Goal: Task Accomplishment & Management: Manage account settings

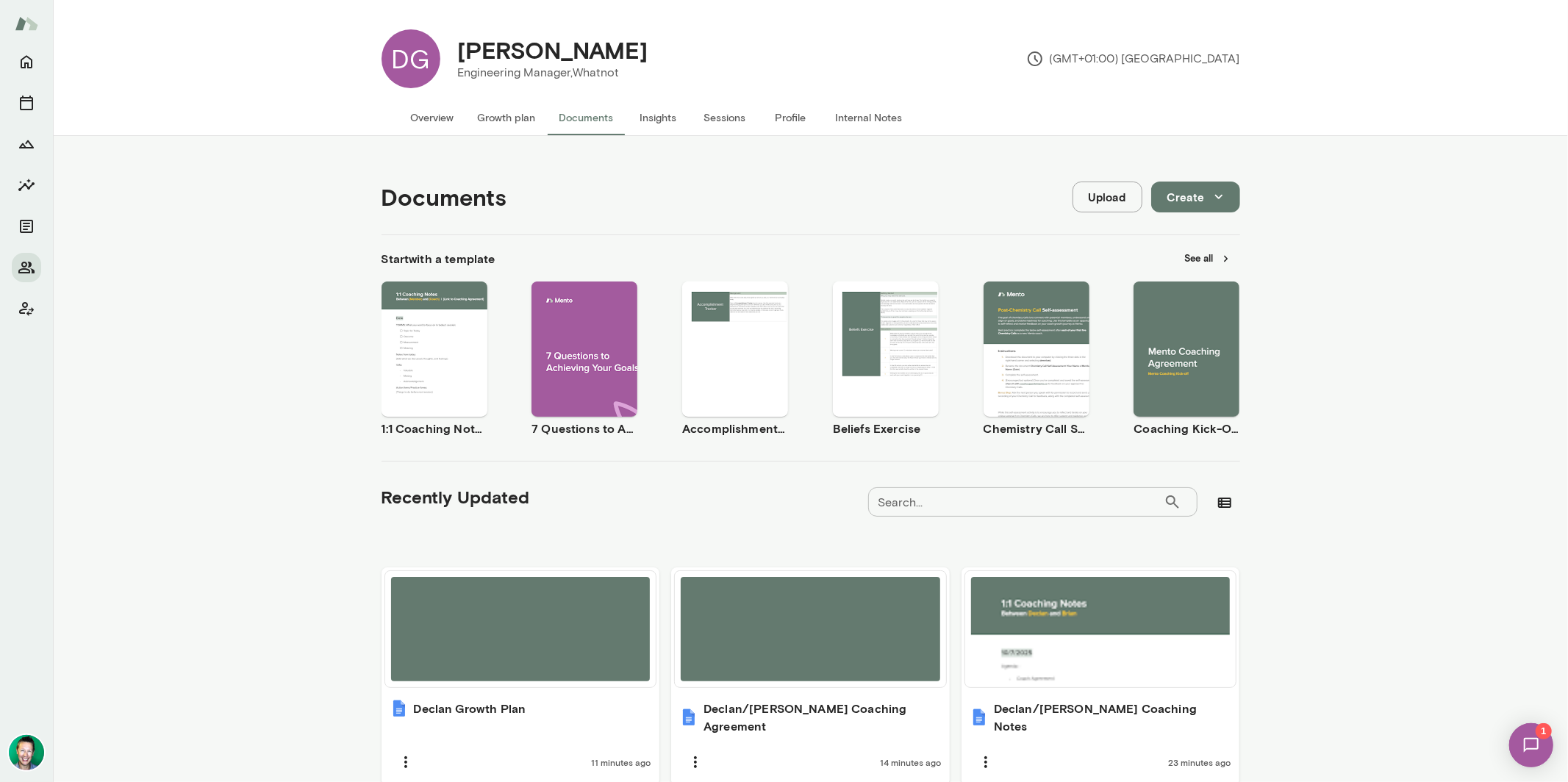
scroll to position [56, 0]
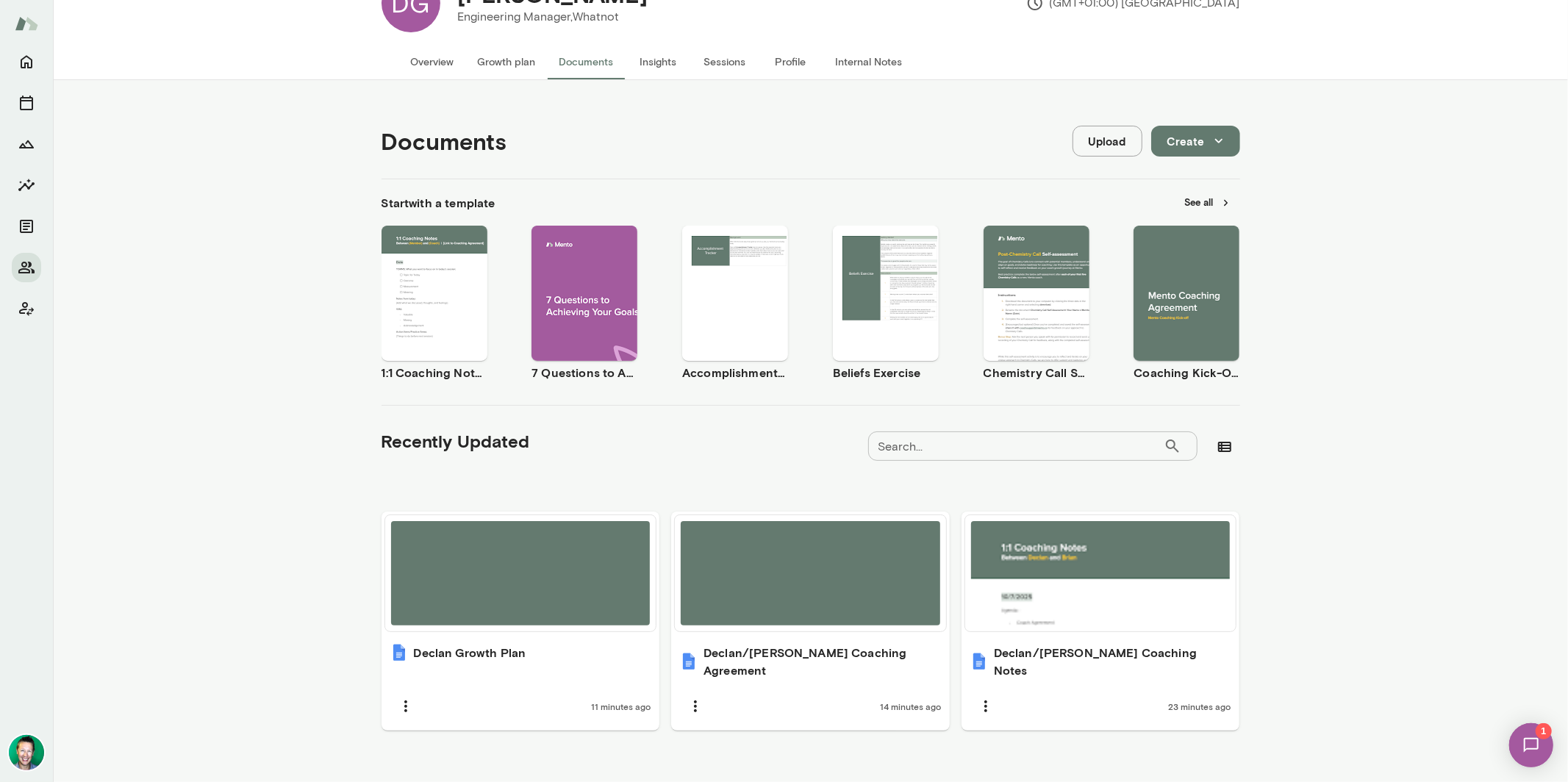
click at [1536, 732] on span "1" at bounding box center [1543, 730] width 16 height 16
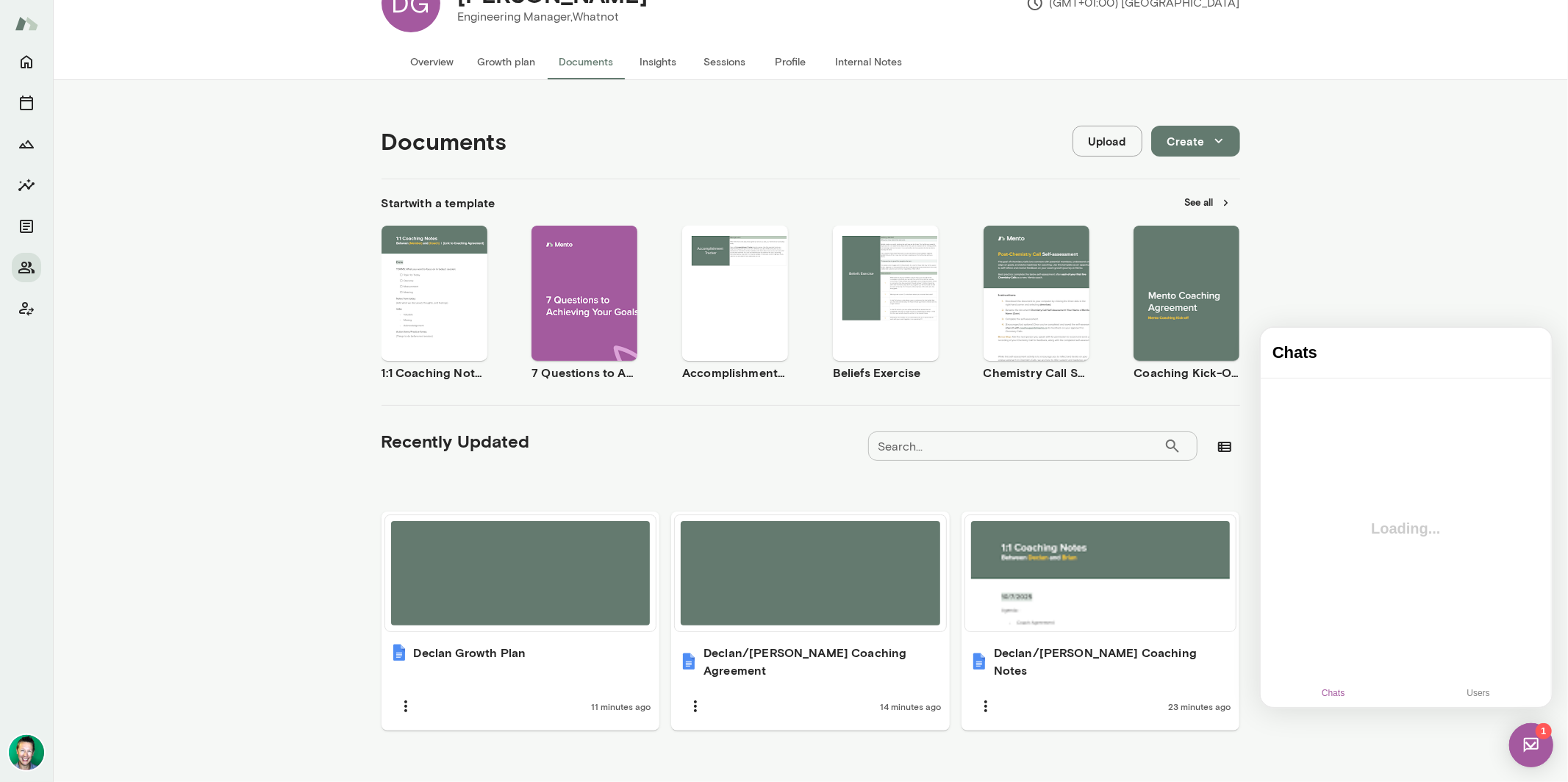
scroll to position [0, 0]
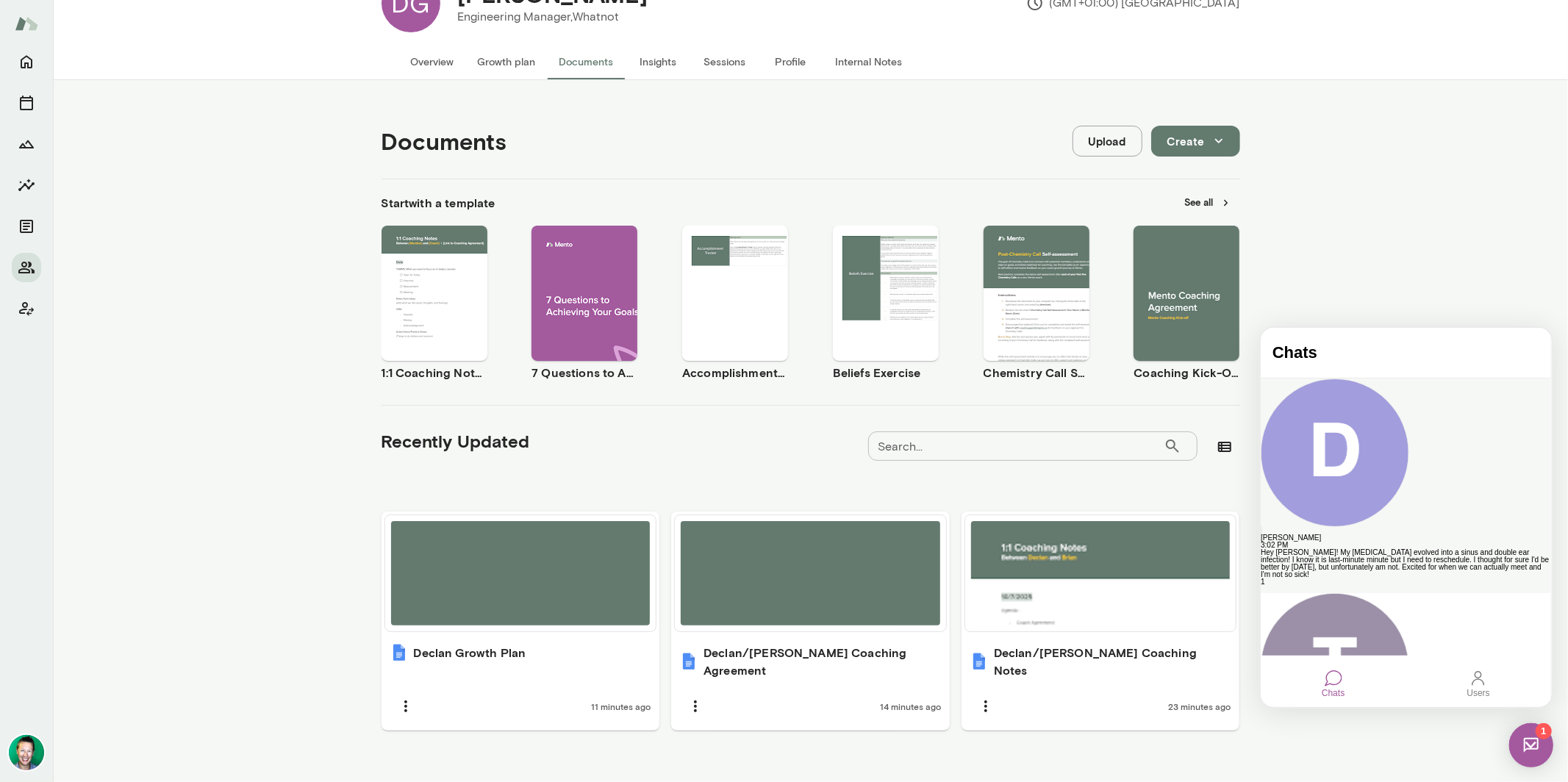
click at [1383, 548] on div "Hey [PERSON_NAME]! My [MEDICAL_DATA] evolved into a sinus and double ear infect…" at bounding box center [1405, 563] width 291 height 30
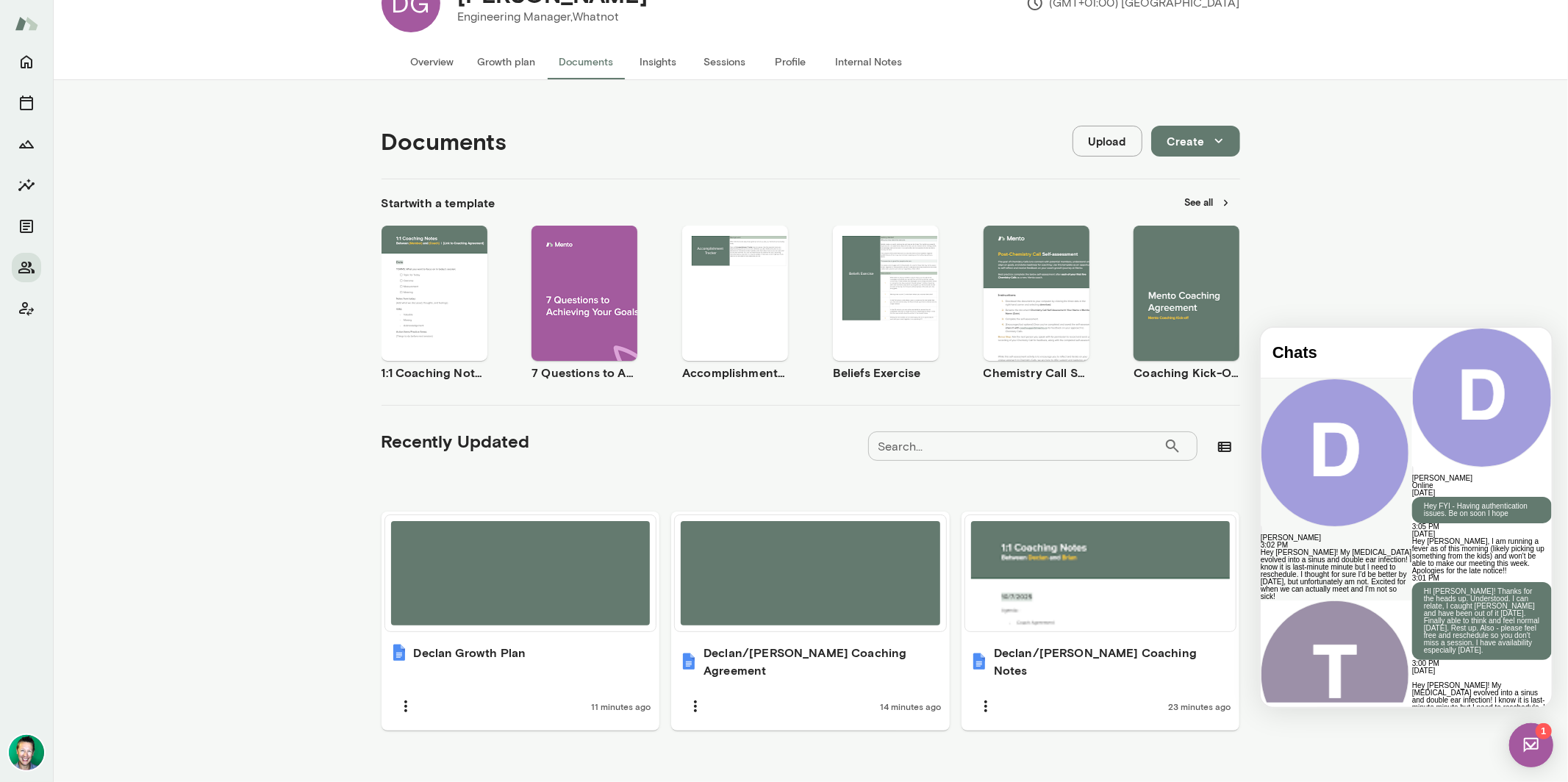
scroll to position [515, 0]
click at [1411, 733] on div at bounding box center [1481, 736] width 140 height 8
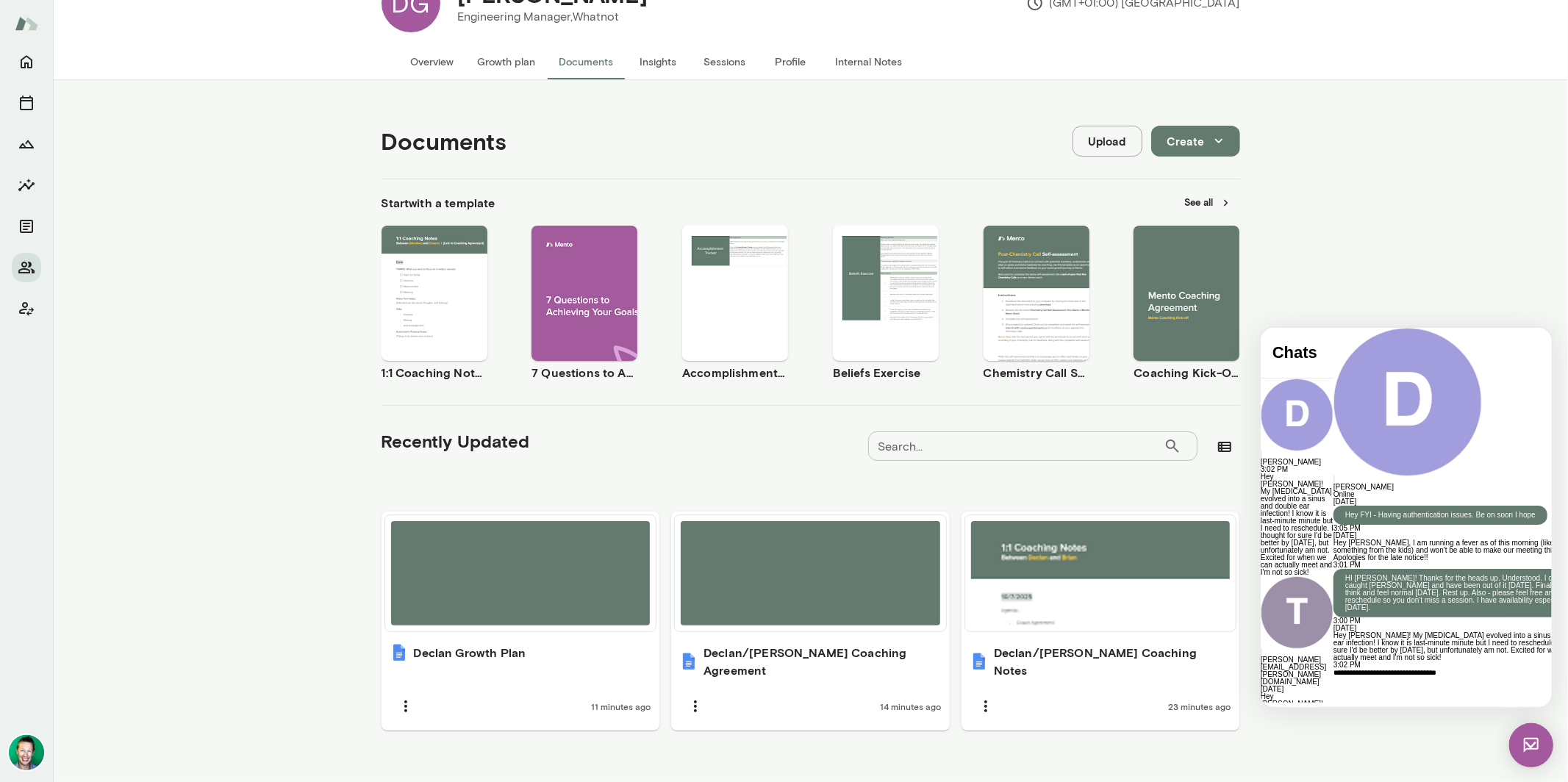
click at [1463, 668] on div "**********" at bounding box center [1466, 687] width 268 height 38
click at [1477, 668] on div "**********" at bounding box center [1466, 687] width 268 height 38
click at [1484, 668] on div "**********" at bounding box center [1466, 687] width 268 height 38
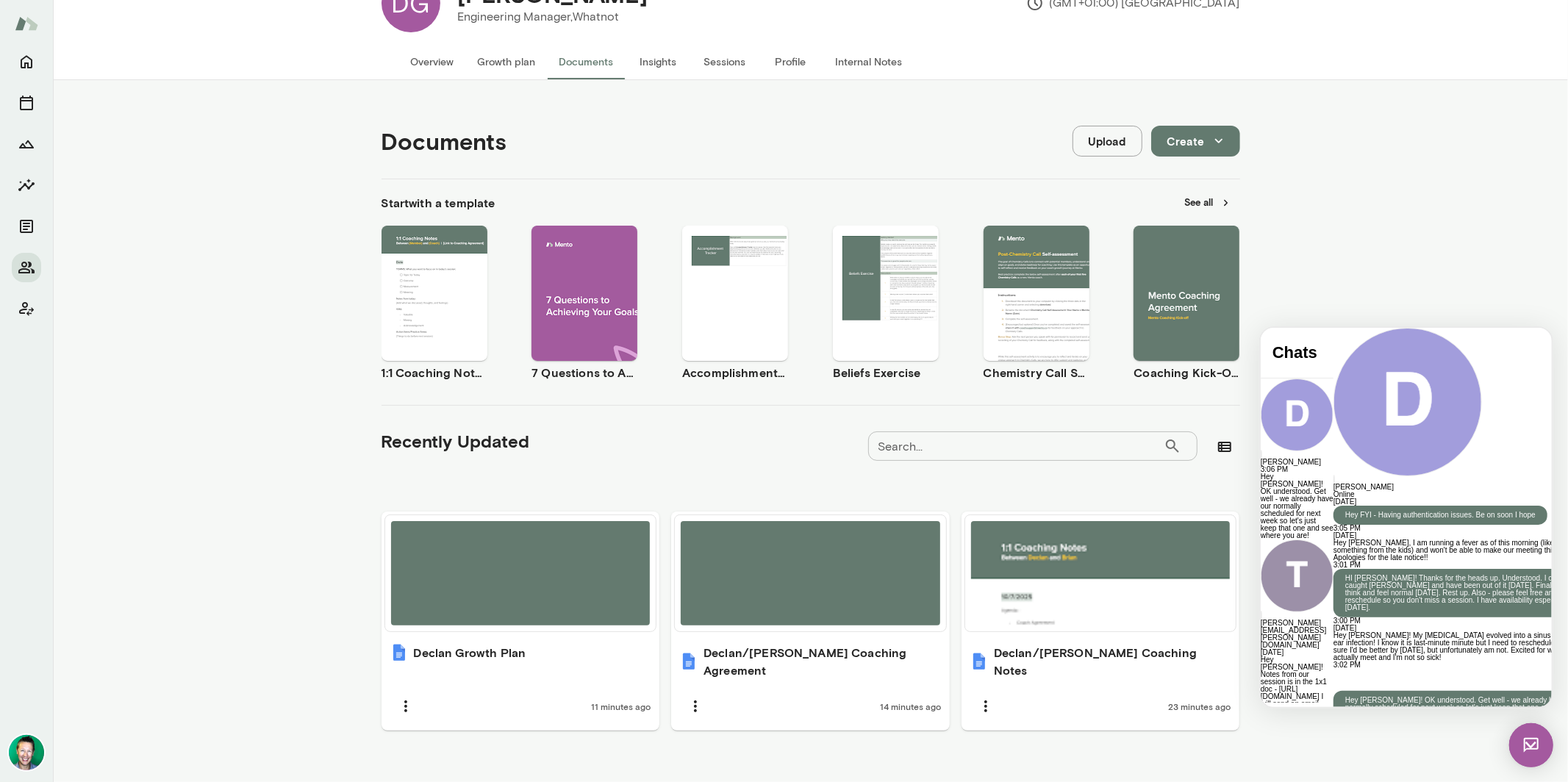
scroll to position [608, 0]
click at [1526, 724] on iframe at bounding box center [1532, 746] width 44 height 44
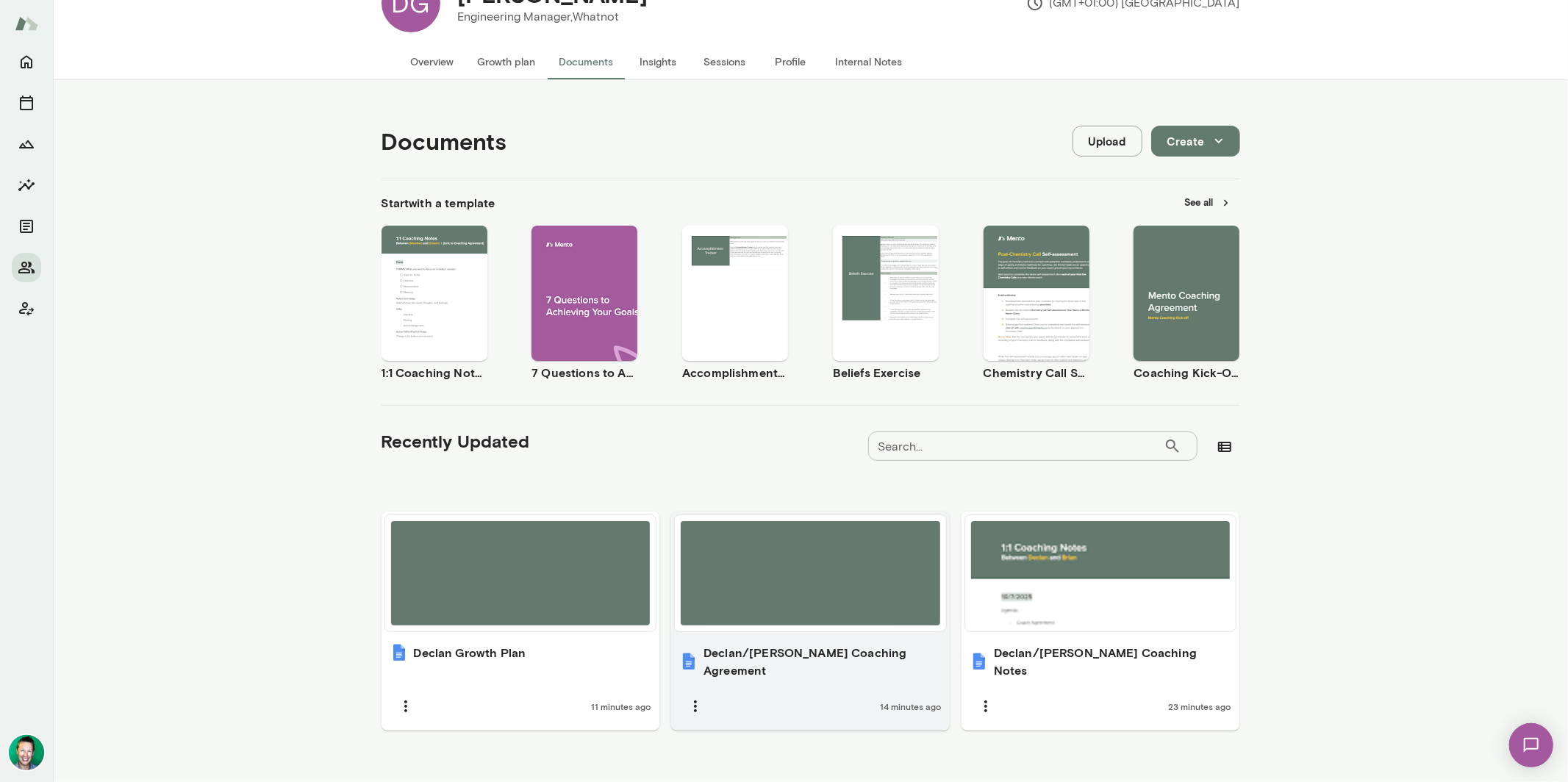
scroll to position [57, 0]
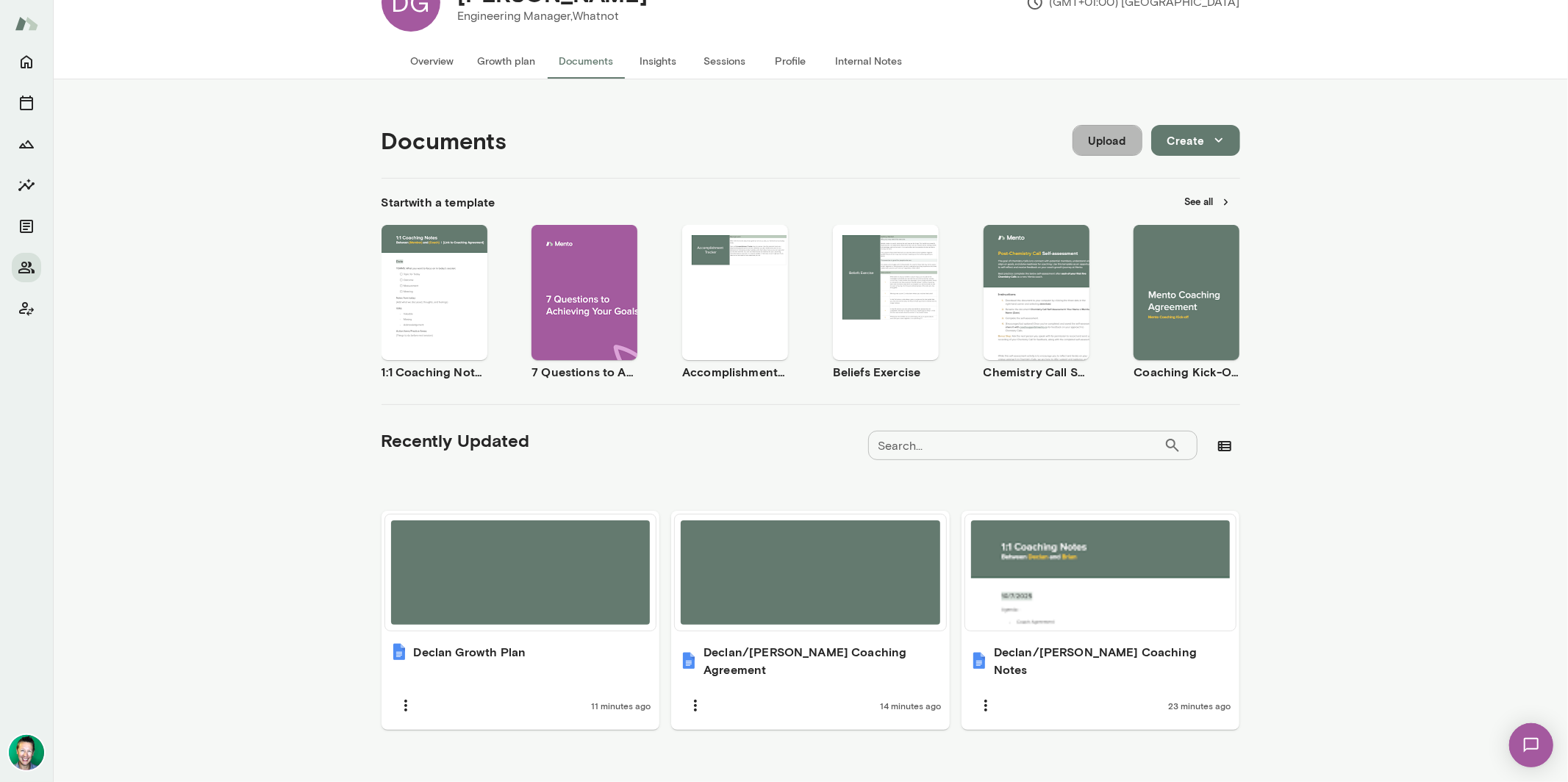
click at [1099, 137] on button "Upload" at bounding box center [1107, 141] width 69 height 31
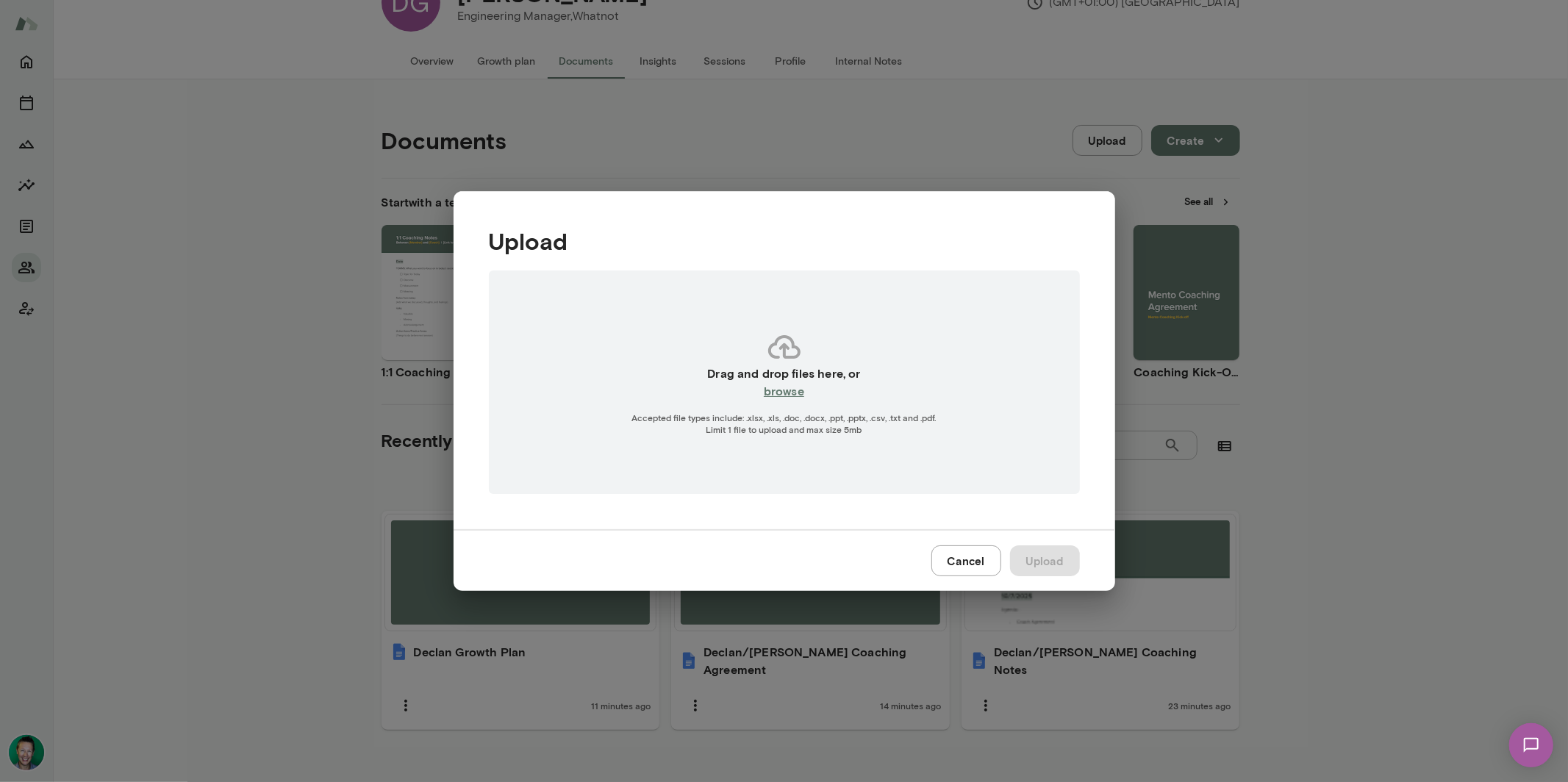
click at [793, 392] on h6 "browse" at bounding box center [784, 391] width 41 height 18
type input "**********"
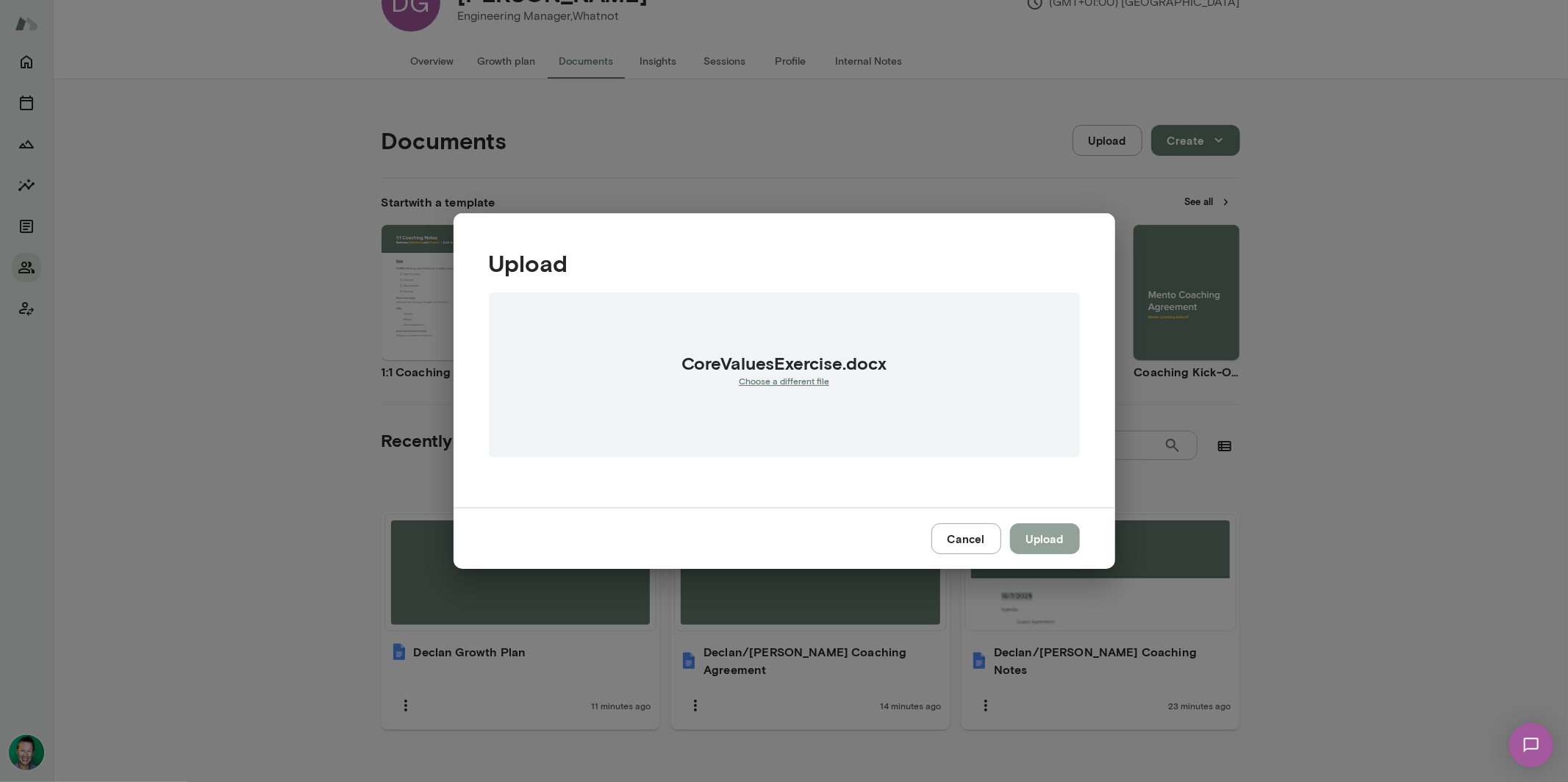
click at [1056, 531] on button "Upload" at bounding box center [1044, 539] width 69 height 31
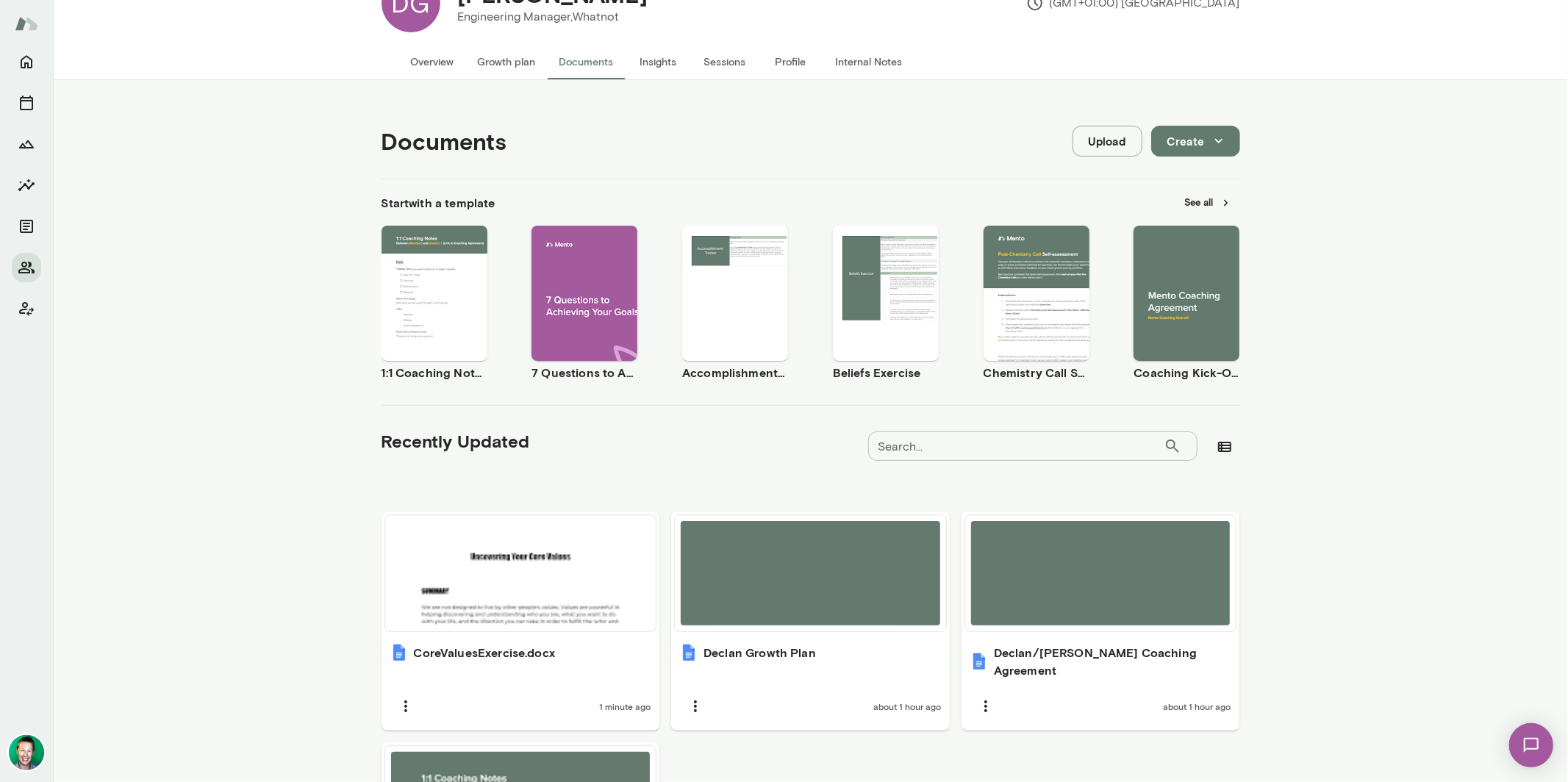
scroll to position [56, 0]
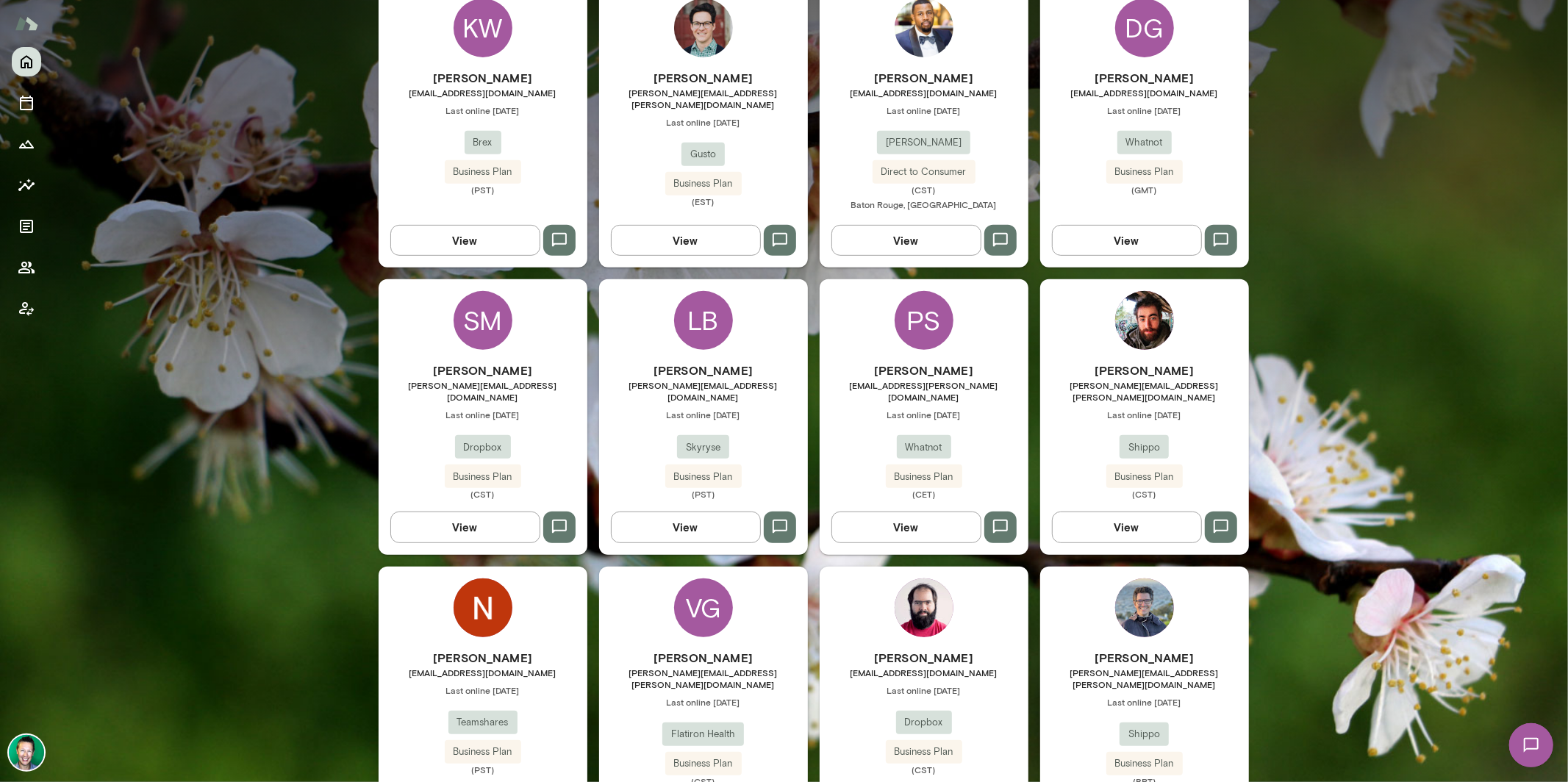
scroll to position [114, 0]
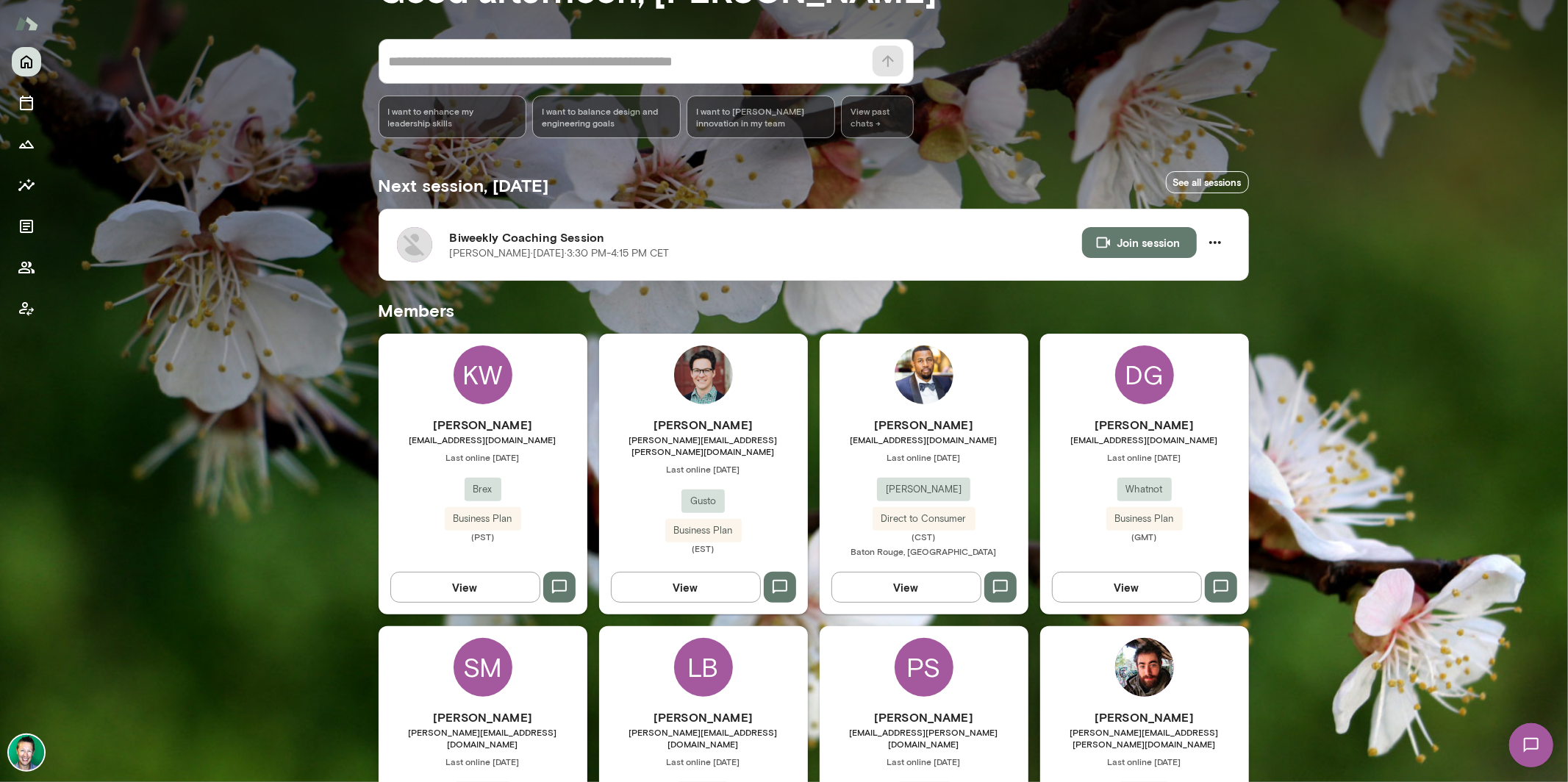
click at [1106, 581] on button "View" at bounding box center [1127, 587] width 150 height 31
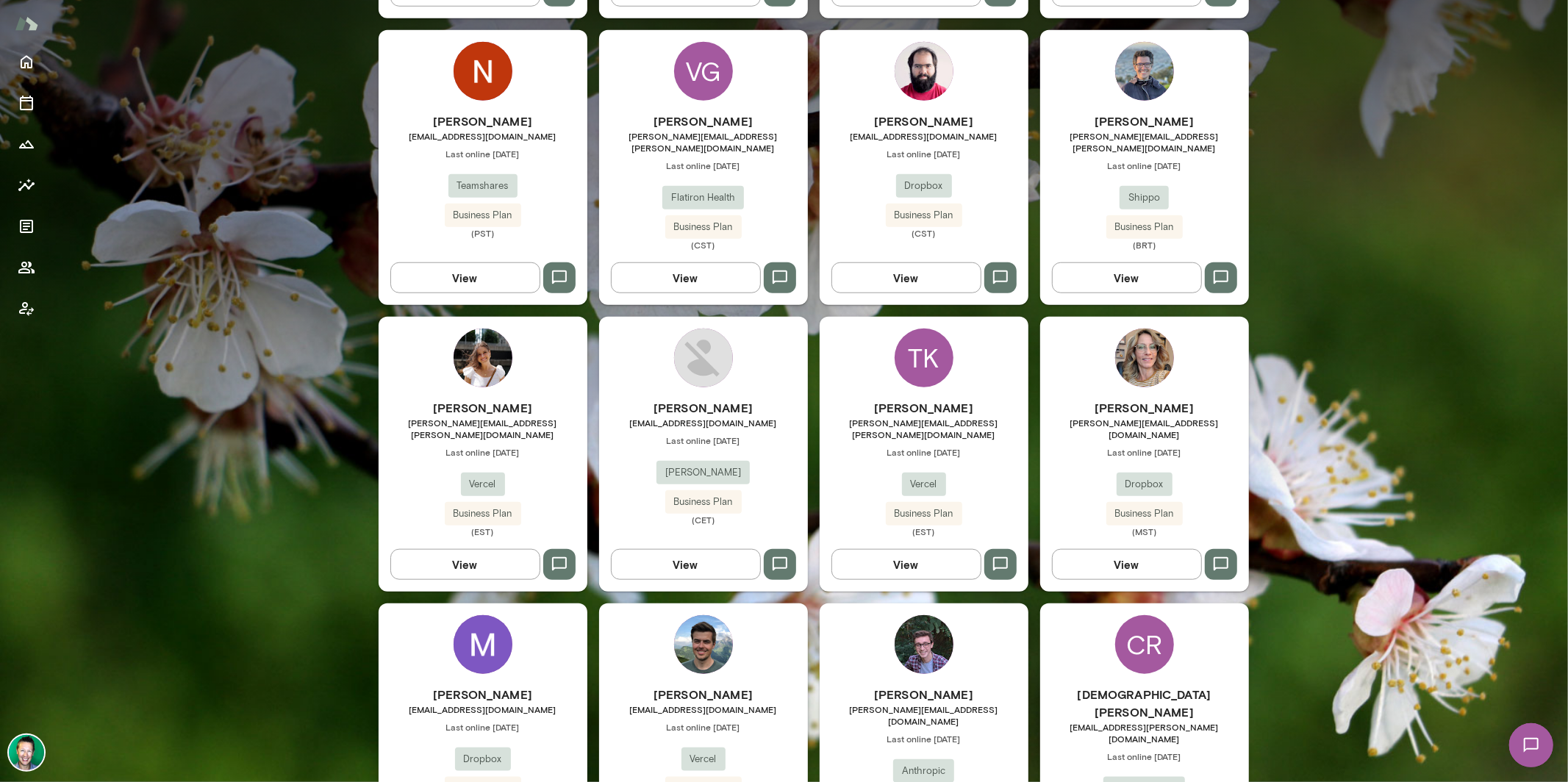
scroll to position [1083, 0]
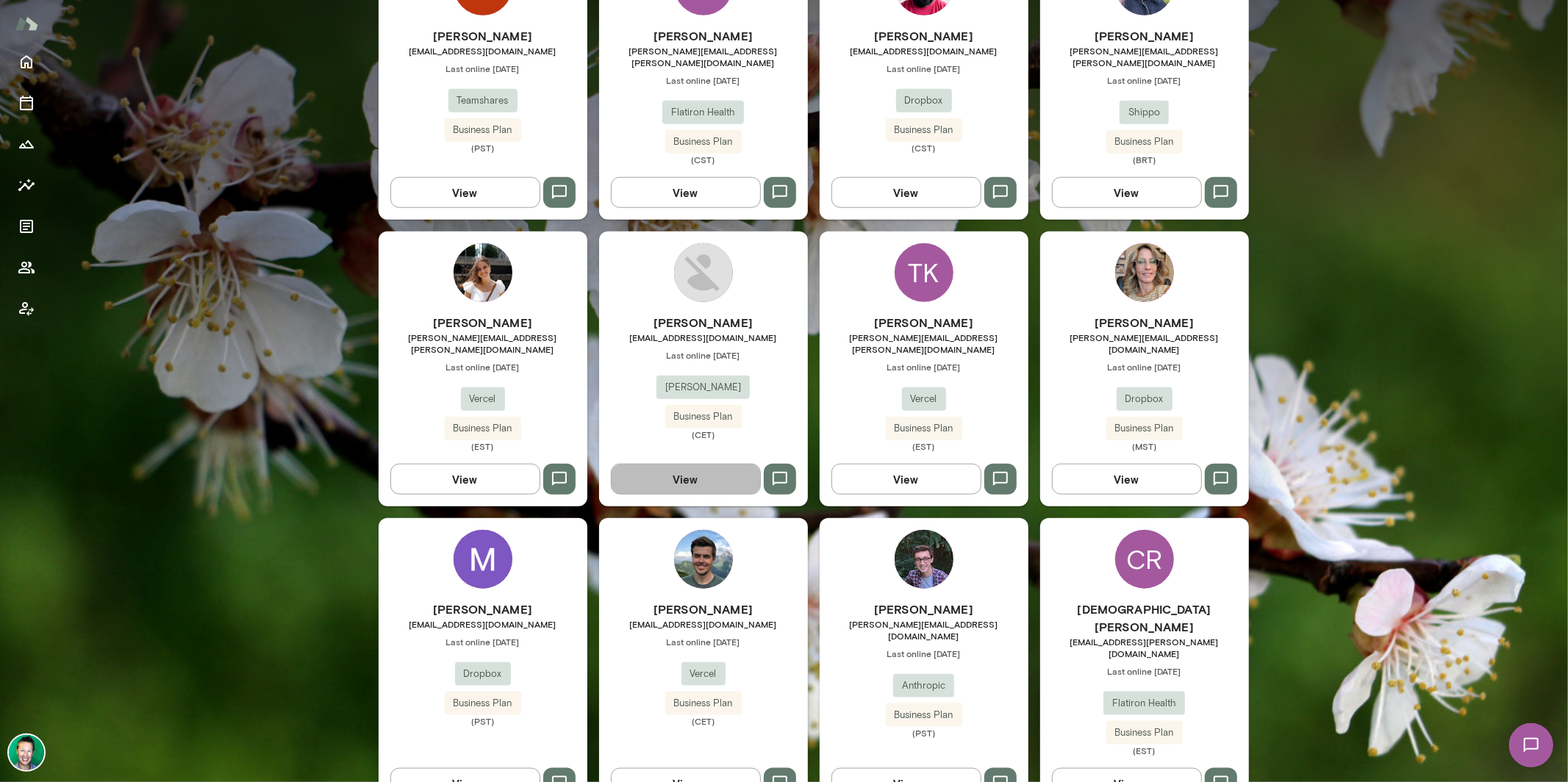
click at [712, 464] on button "View" at bounding box center [685, 480] width 150 height 31
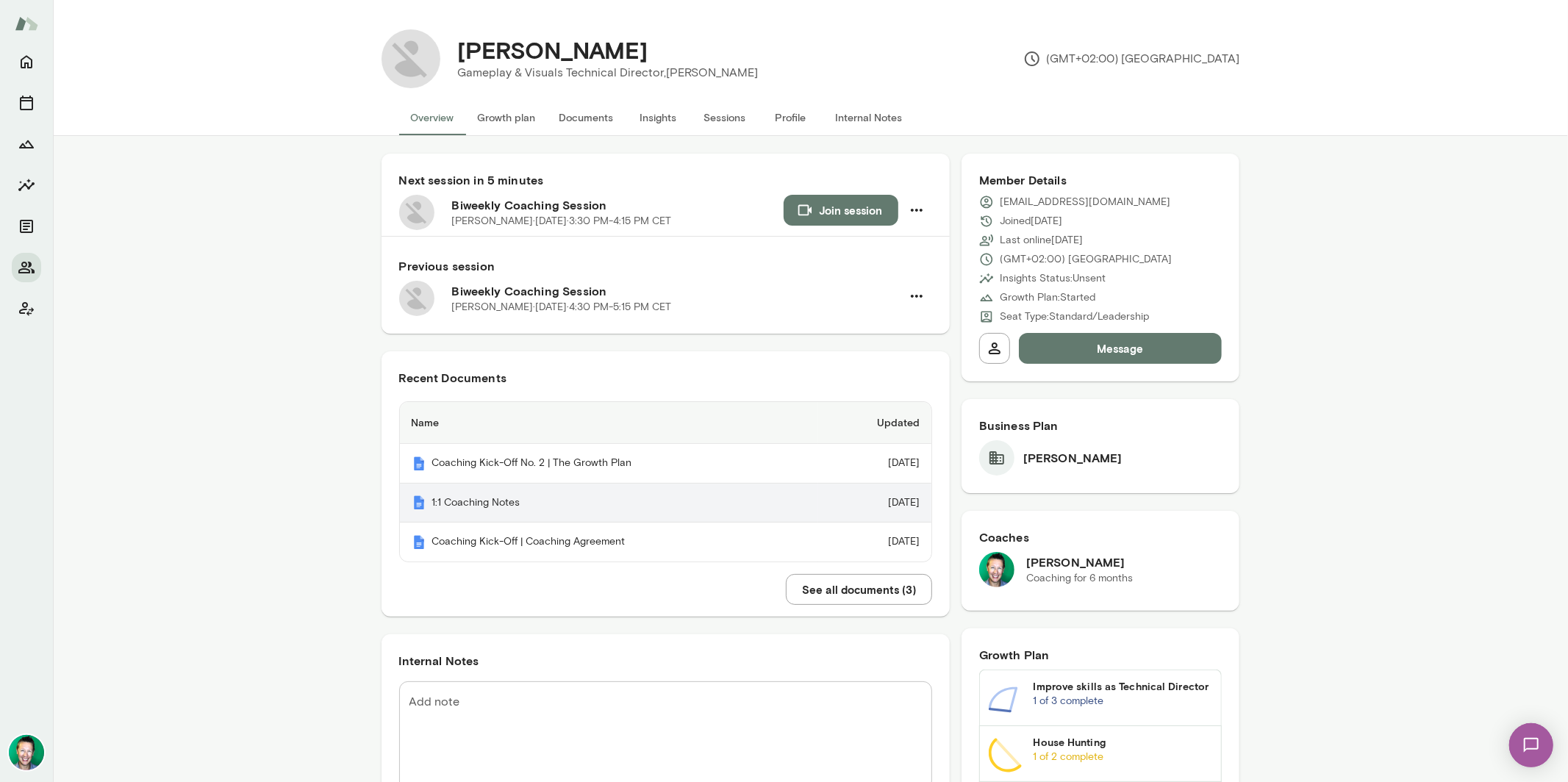
click at [526, 500] on th "1:1 Coaching Notes" at bounding box center [609, 503] width 418 height 40
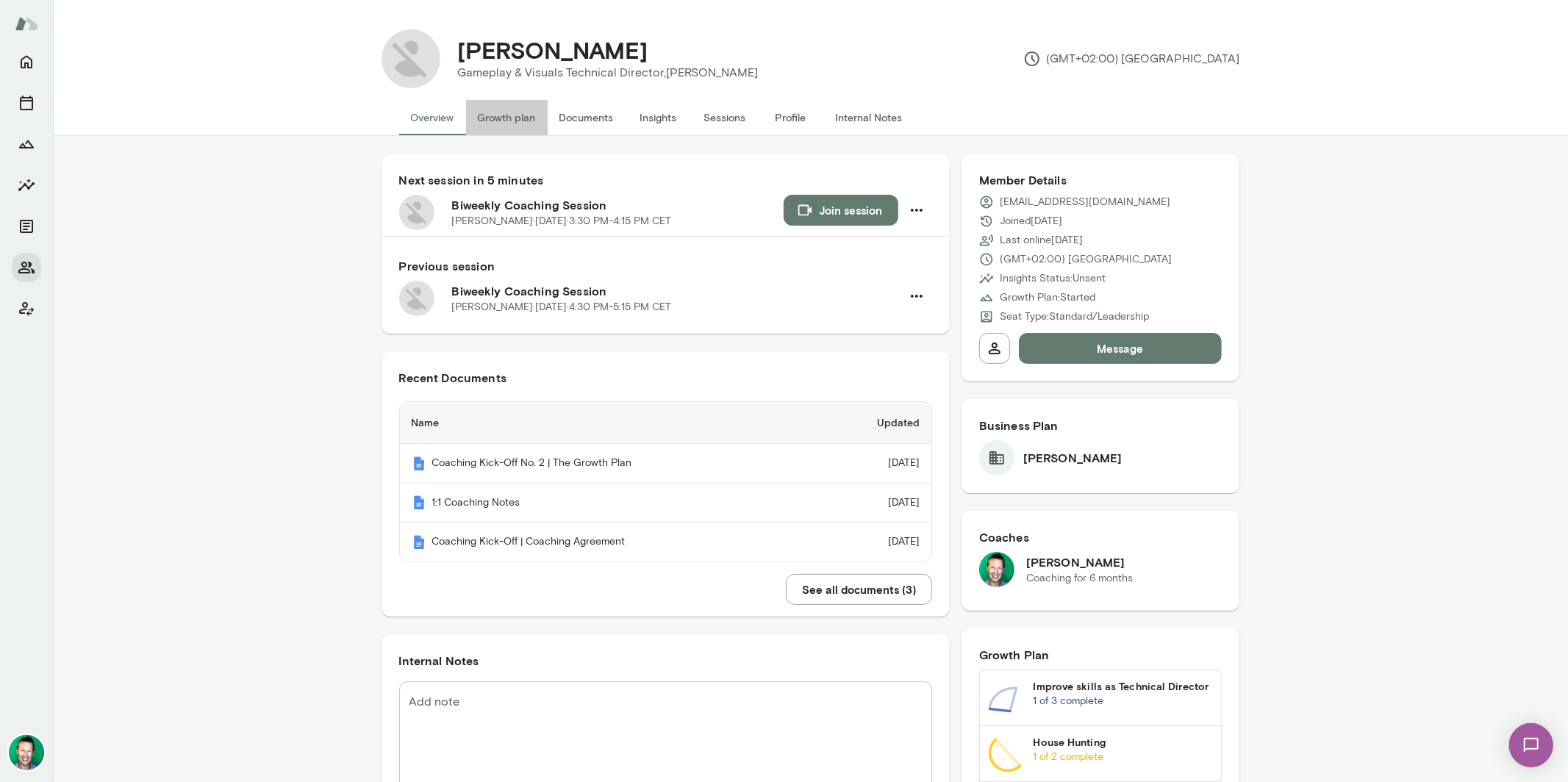
click at [514, 119] on button "Growth plan" at bounding box center [507, 118] width 81 height 36
